Goal: Transaction & Acquisition: Register for event/course

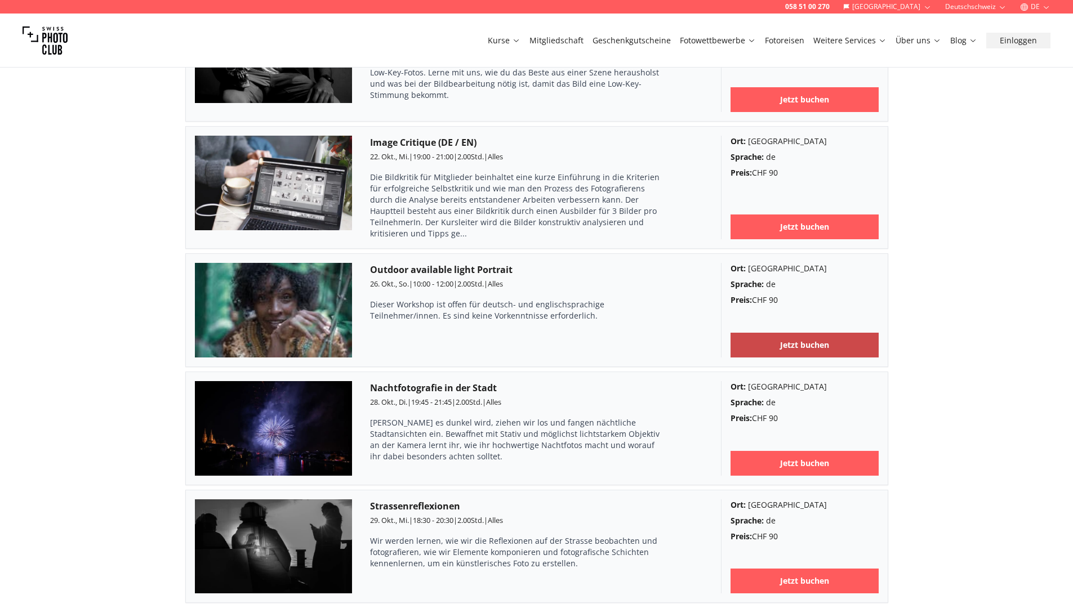
click at [829, 333] on link "Jetzt buchen" at bounding box center [804, 345] width 148 height 25
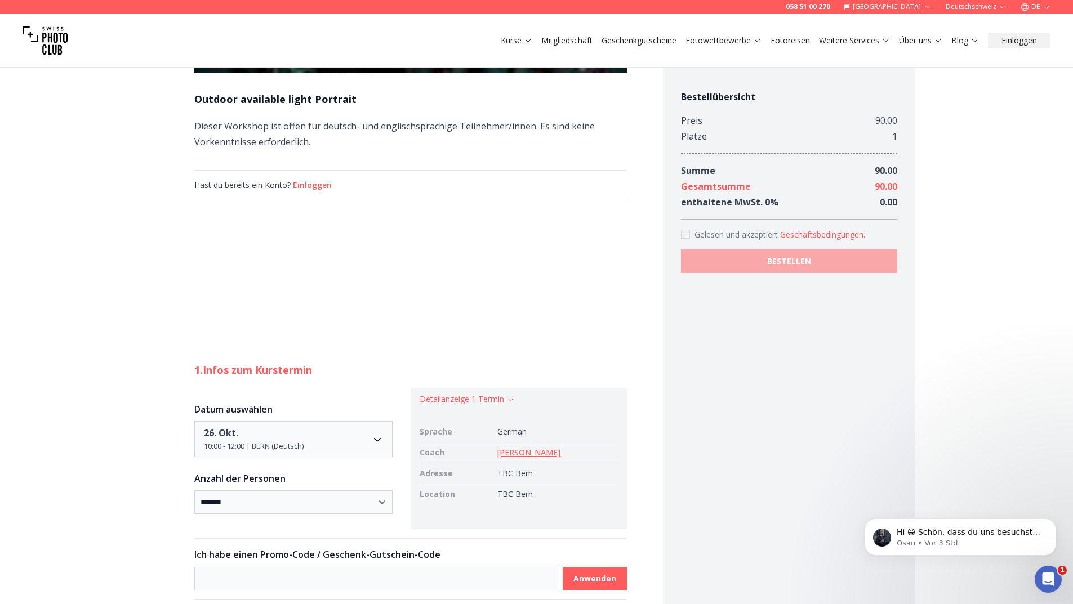
scroll to position [676, 0]
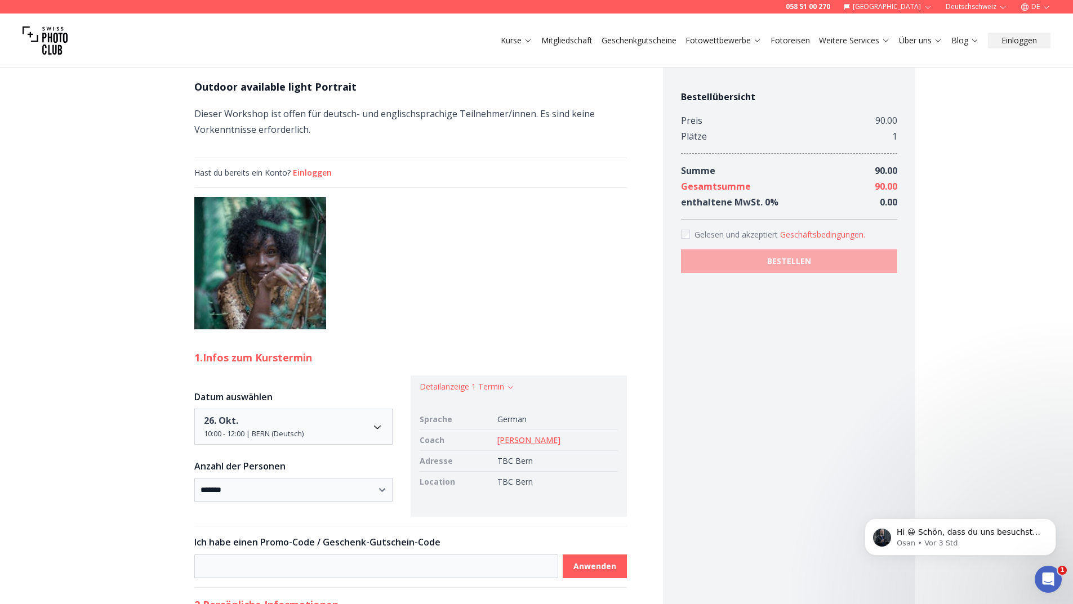
click at [283, 319] on img at bounding box center [260, 263] width 132 height 132
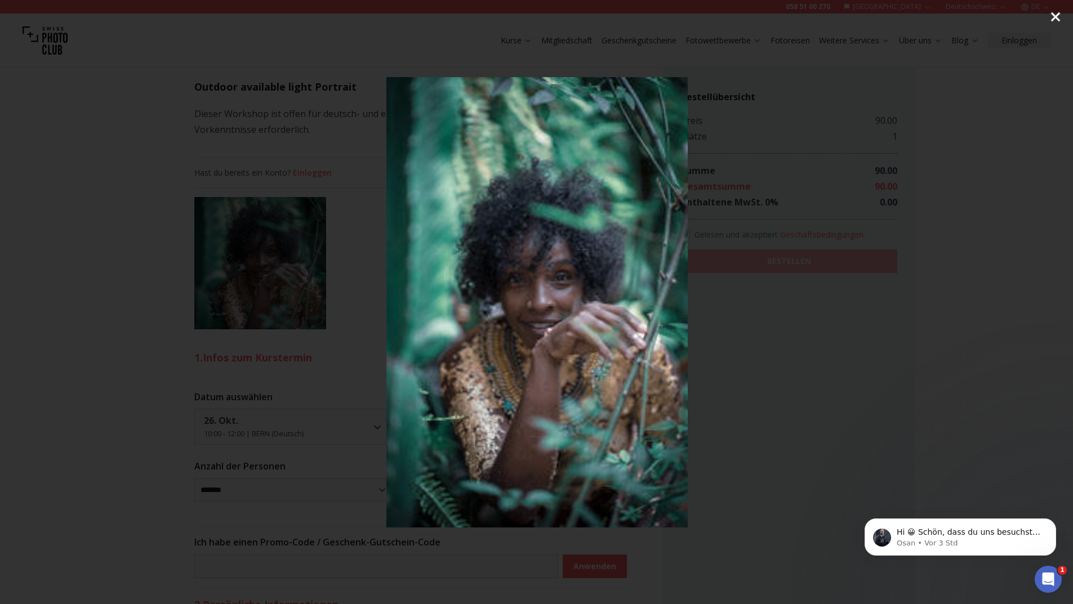
click at [1053, 14] on button "Close" at bounding box center [1055, 17] width 28 height 34
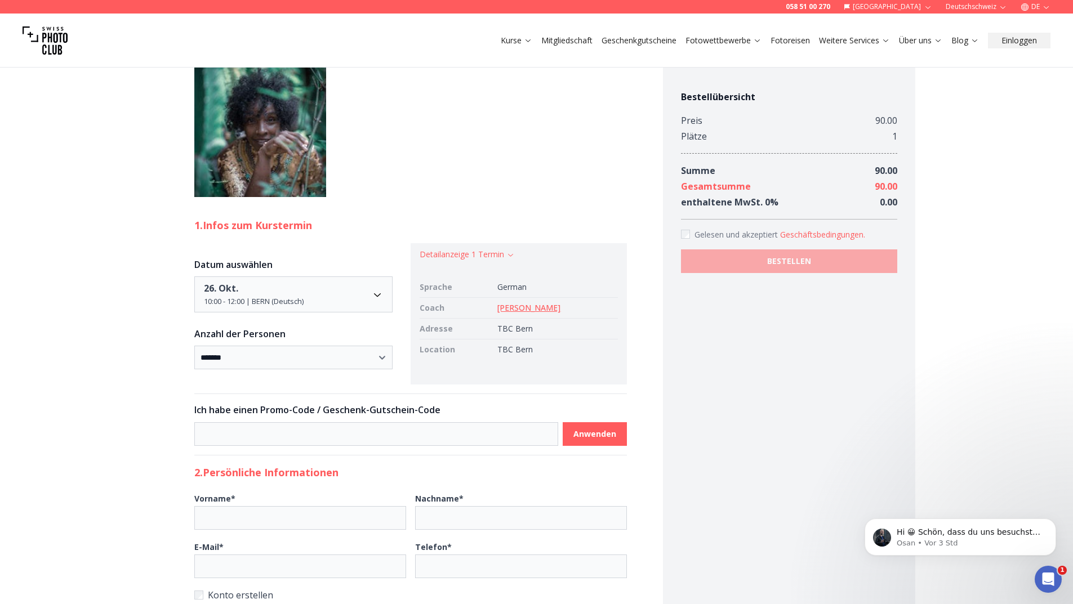
scroll to position [789, 0]
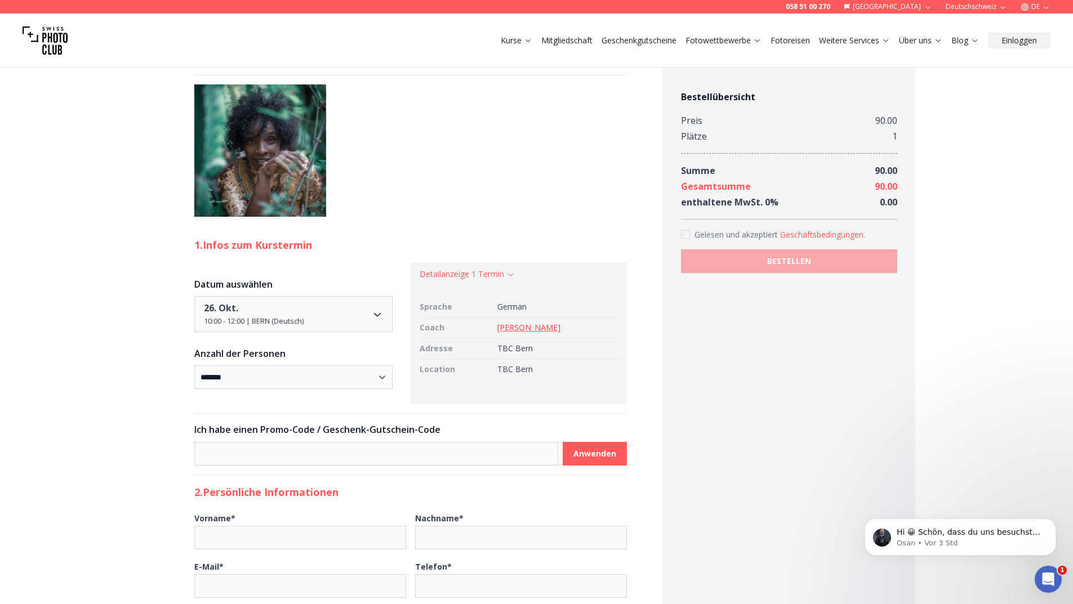
click at [546, 328] on link "[PERSON_NAME]" at bounding box center [528, 327] width 63 height 11
